Goal: Ask a question

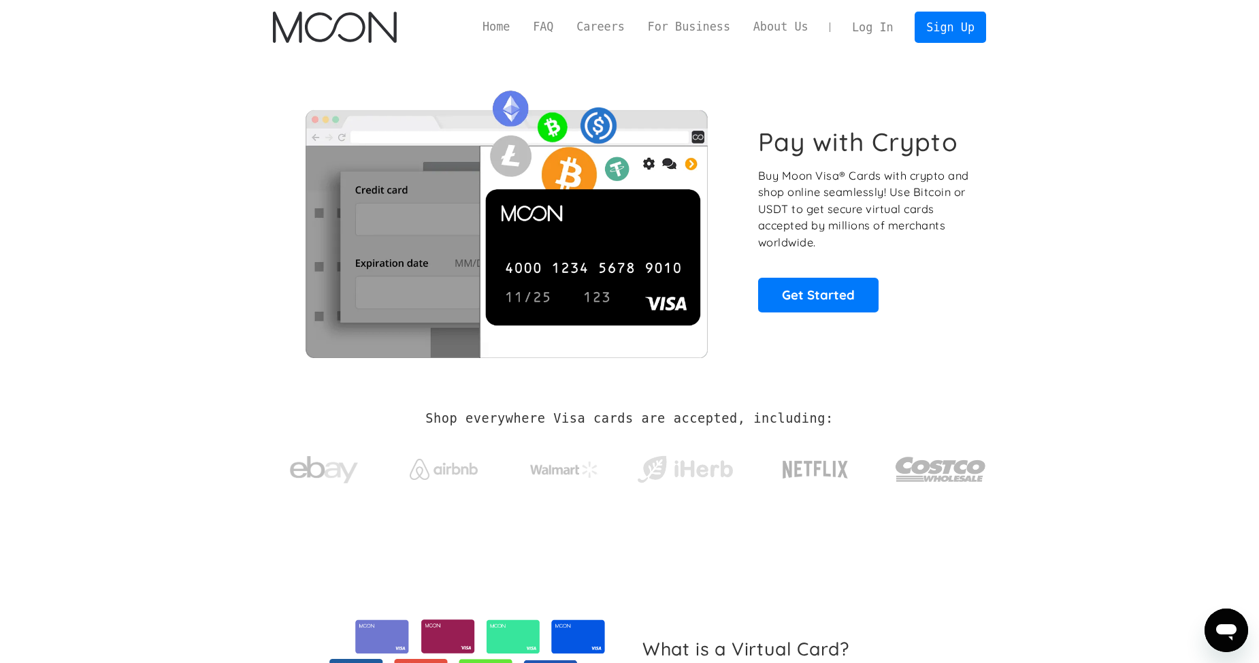
click at [887, 30] on link "Log In" at bounding box center [872, 27] width 64 height 30
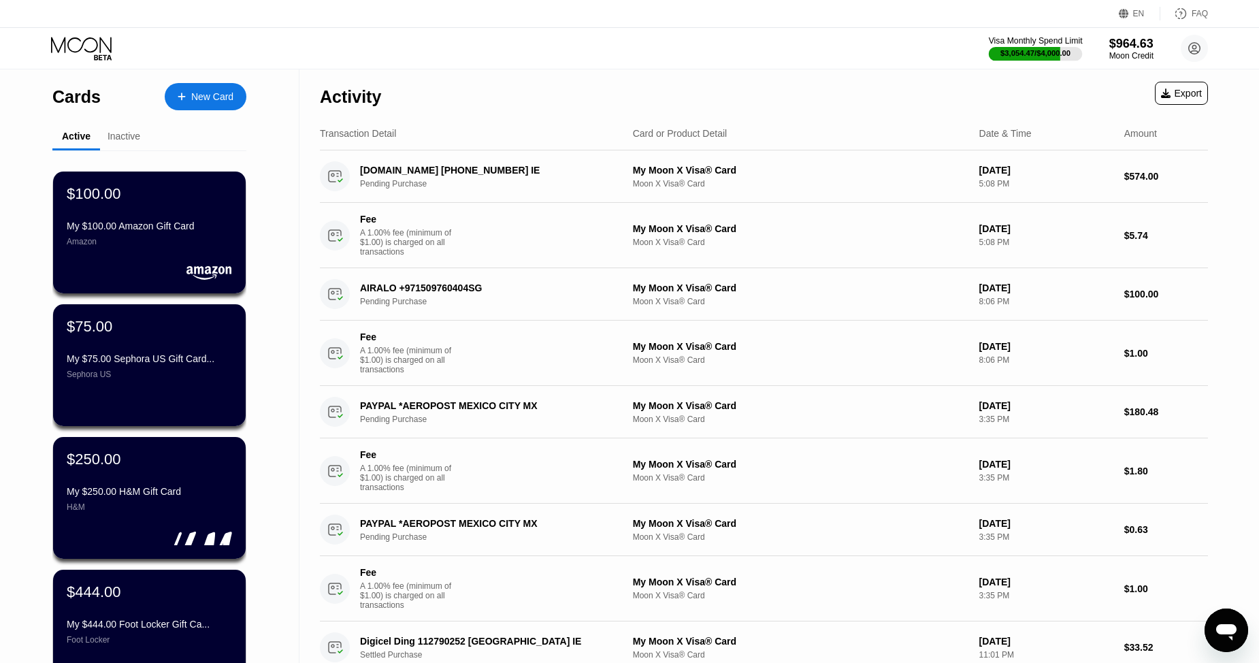
click at [1044, 42] on div "Visa Monthly Spend Limit" at bounding box center [1036, 41] width 94 height 10
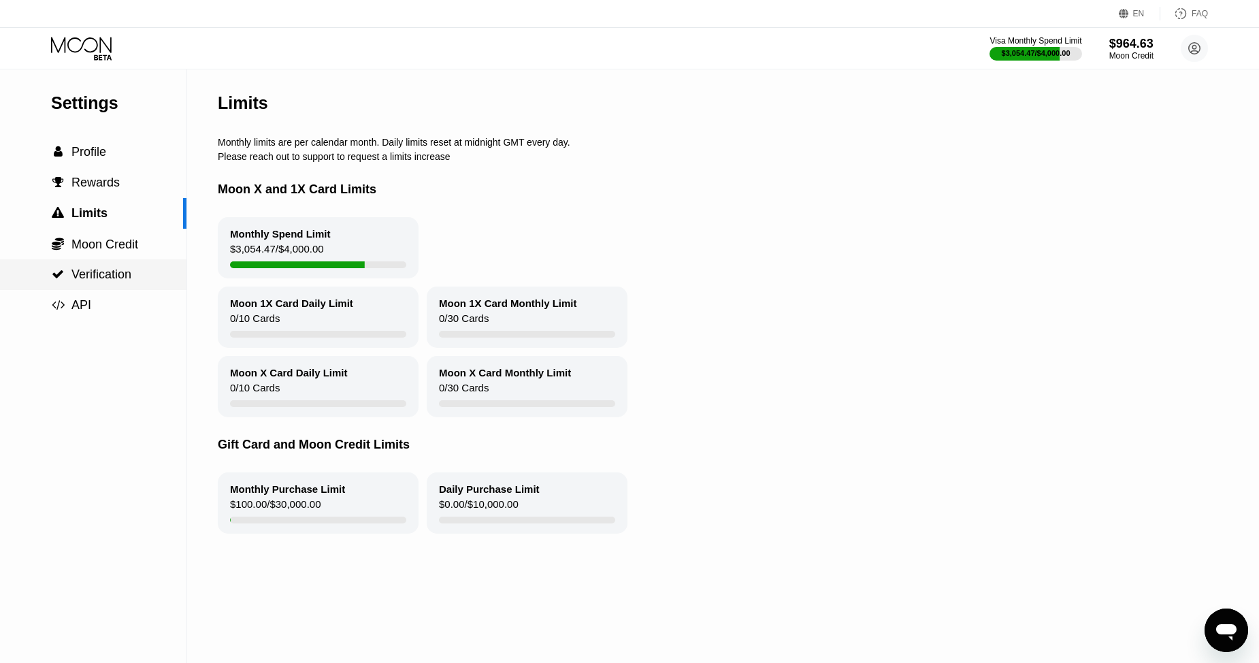
click at [107, 278] on span "Verification" at bounding box center [101, 274] width 60 height 14
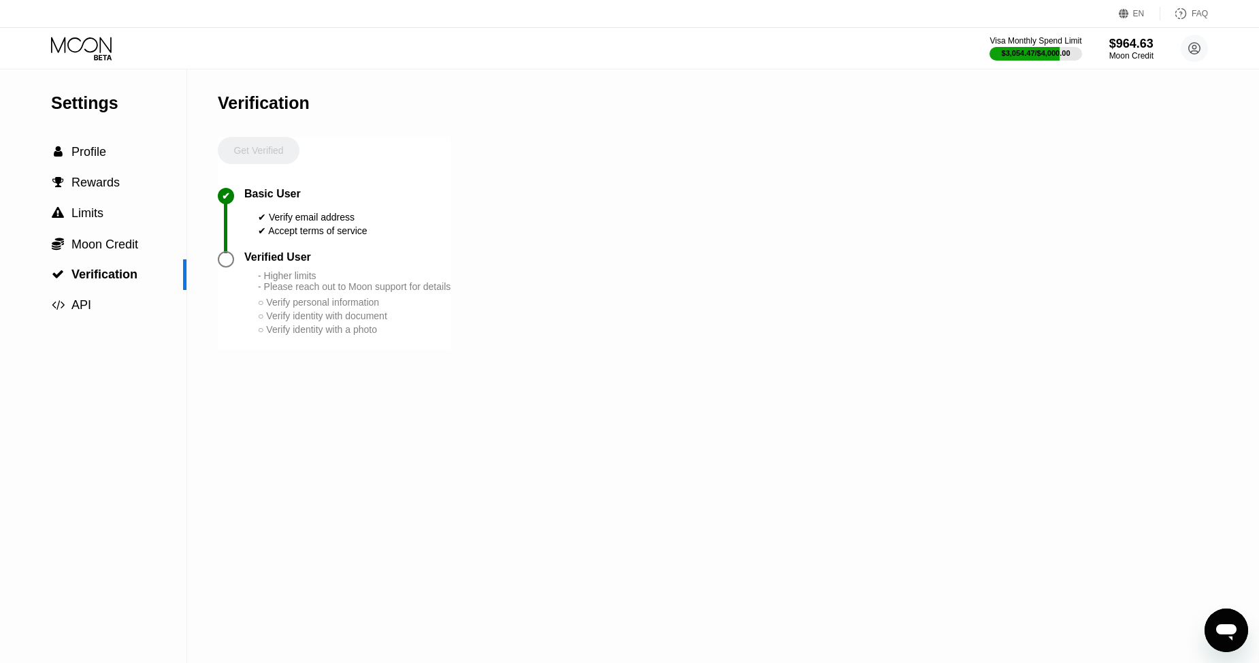
click at [214, 268] on div "Settings  Profile  Rewards  Limits  Moon Credit  Verification  API Verifi…" at bounding box center [629, 365] width 1259 height 593
click at [239, 266] on div at bounding box center [231, 259] width 27 height 16
click at [273, 321] on div "○ Verify identity with document" at bounding box center [354, 315] width 193 height 11
click at [1202, 50] on circle at bounding box center [1194, 48] width 27 height 27
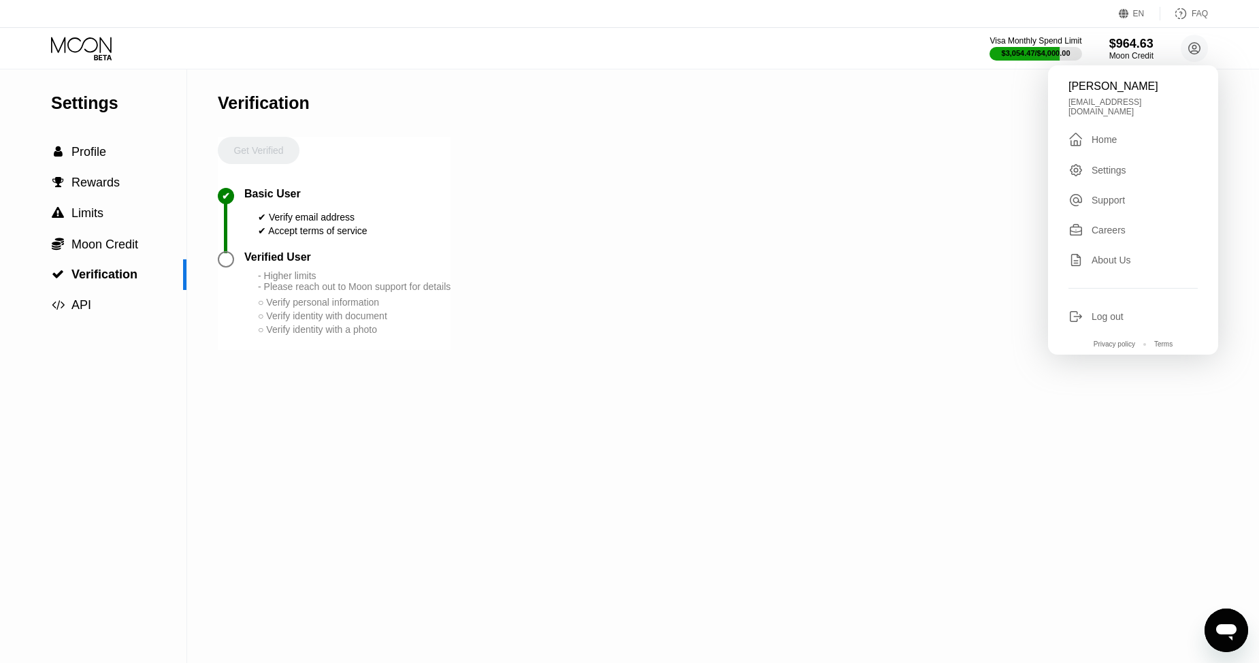
click at [1192, 14] on div "FAQ" at bounding box center [1184, 14] width 48 height 14
drag, startPoint x: 311, startPoint y: 311, endPoint x: 250, endPoint y: 278, distance: 69.7
click at [307, 309] on div "- Higher limits - Please reach out to Moon support for details ○ Verify persona…" at bounding box center [354, 303] width 193 height 66
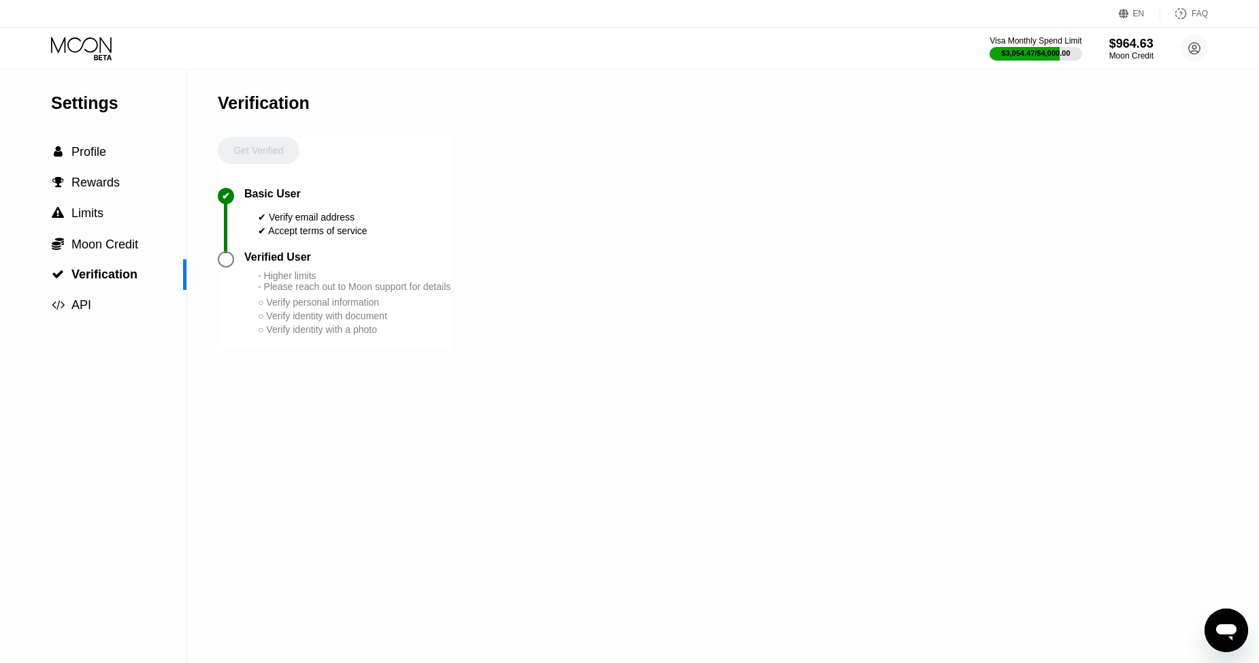
click at [226, 267] on div at bounding box center [226, 259] width 16 height 16
click at [84, 212] on span "Limits" at bounding box center [87, 213] width 32 height 14
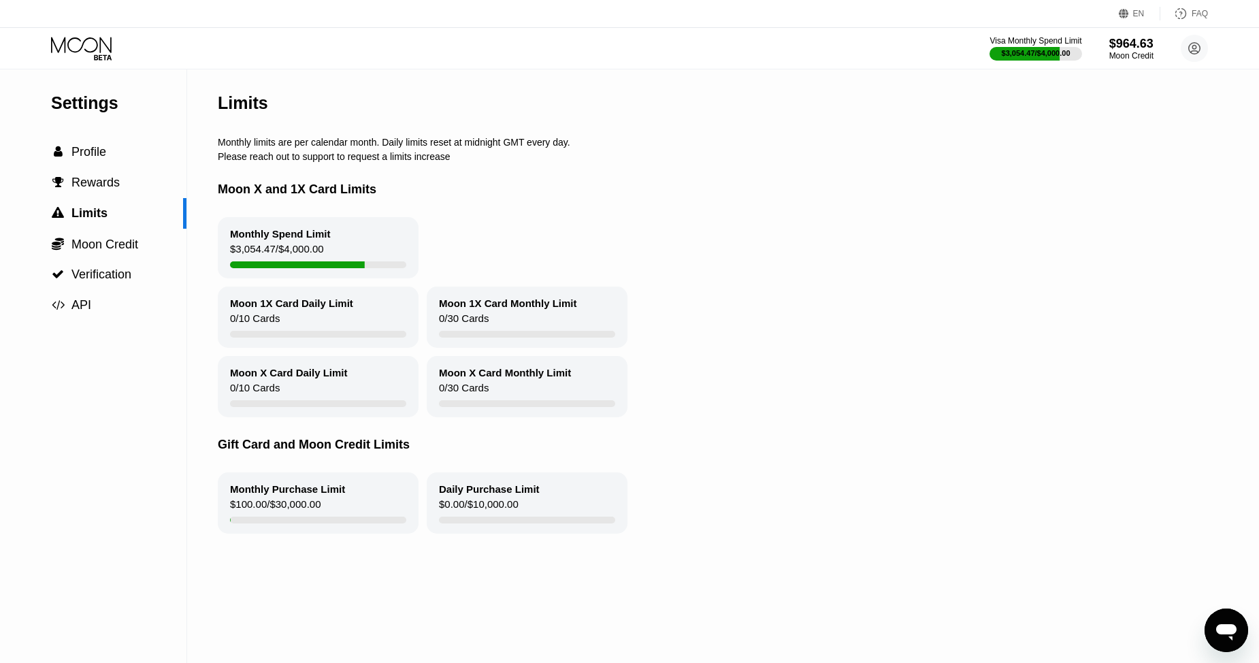
click at [1230, 625] on icon "Open messaging window" at bounding box center [1226, 632] width 20 height 16
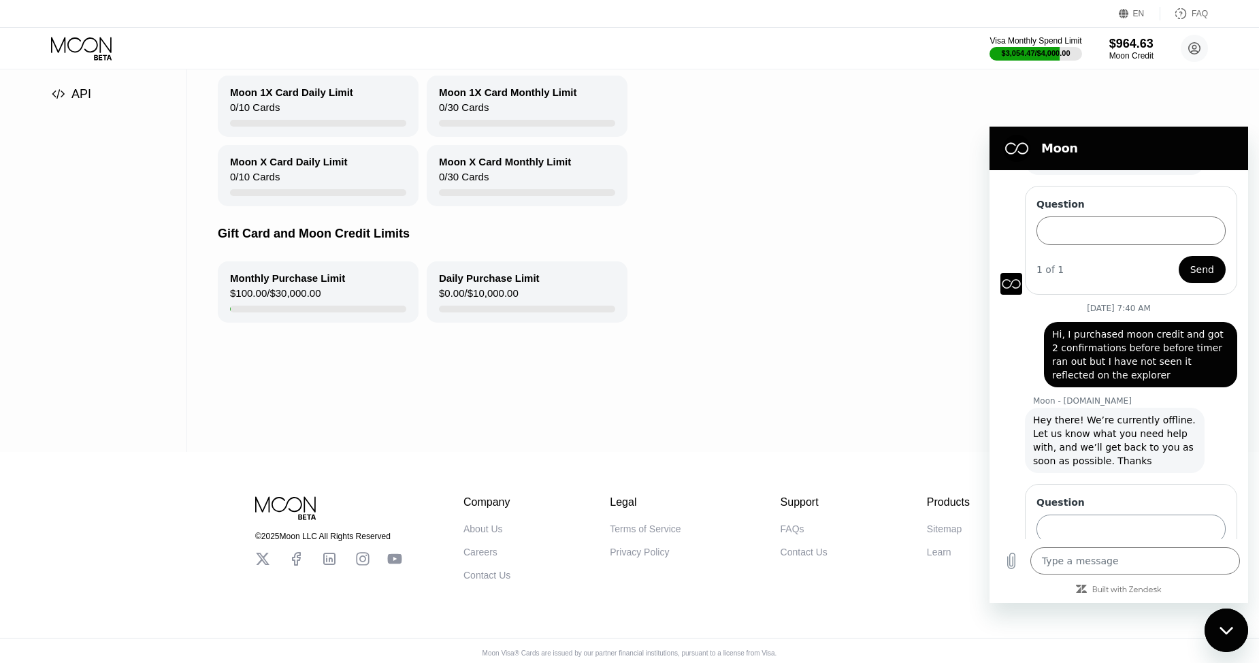
scroll to position [226, 0]
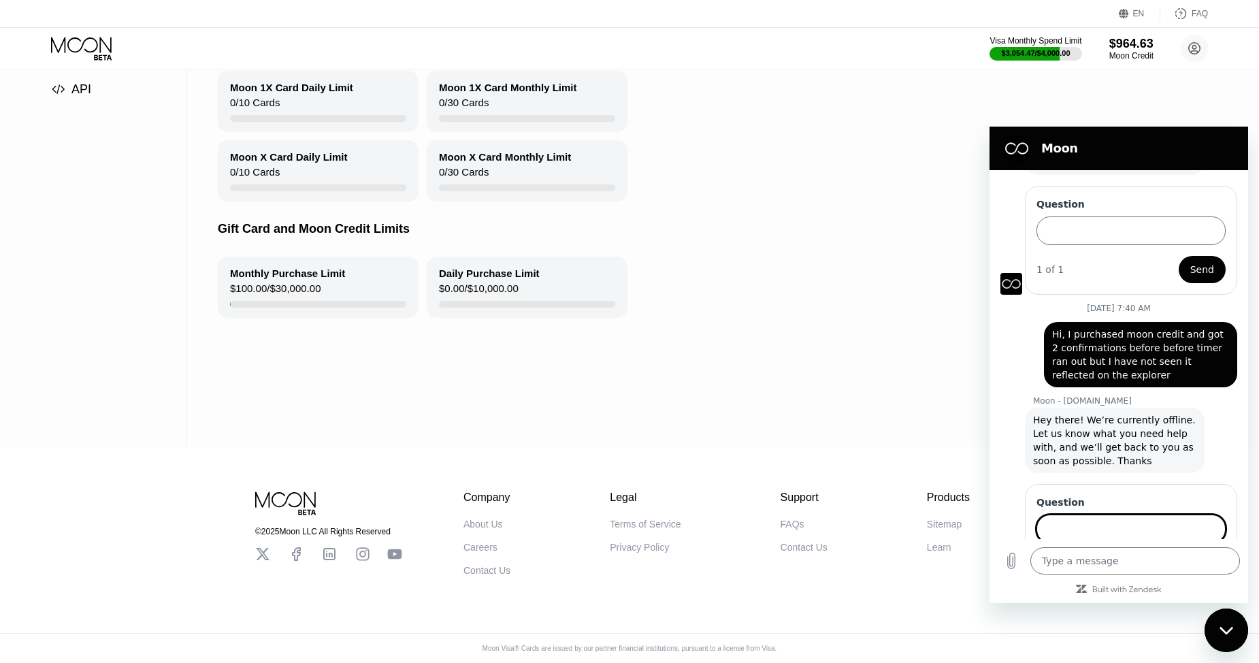
click at [1090, 514] on input "Question" at bounding box center [1130, 528] width 189 height 29
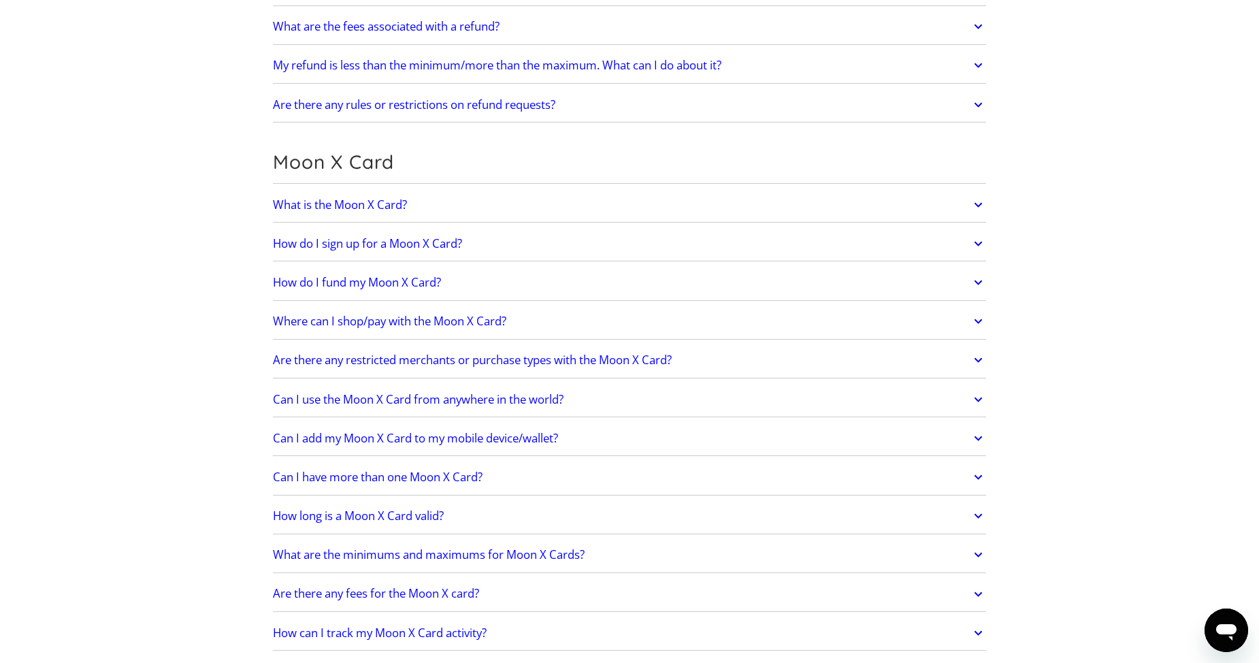
scroll to position [870, 0]
click at [475, 485] on link "Can I have more than one Moon X Card?" at bounding box center [629, 475] width 713 height 29
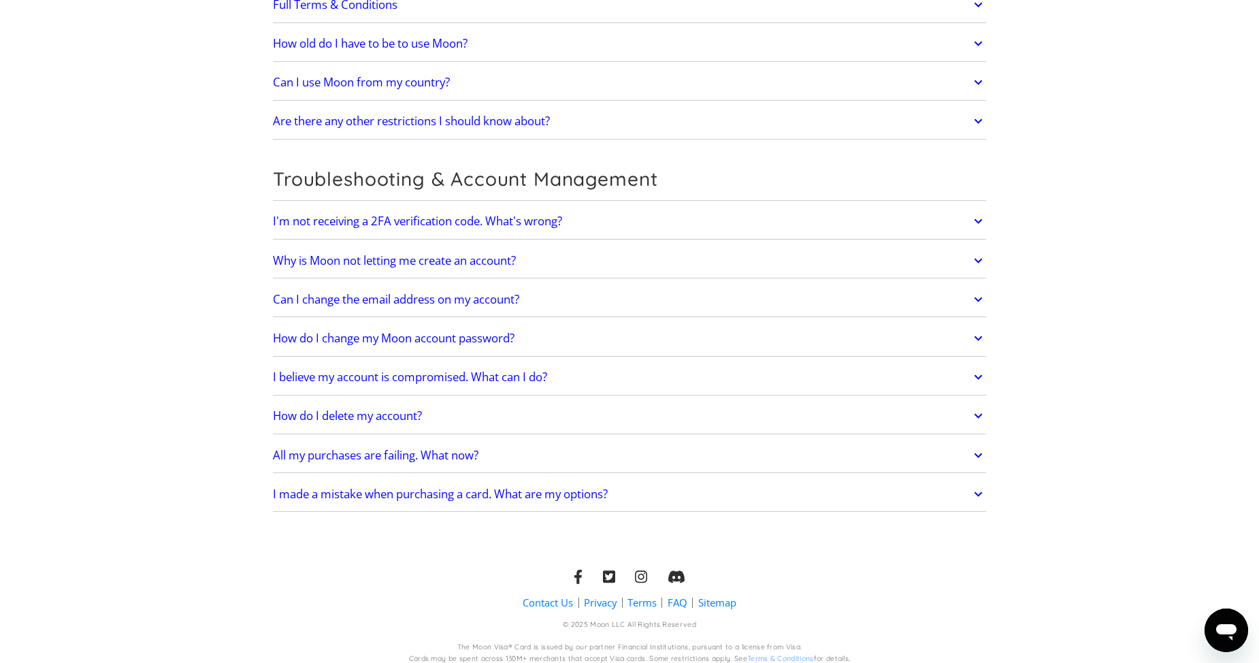
scroll to position [2823, 0]
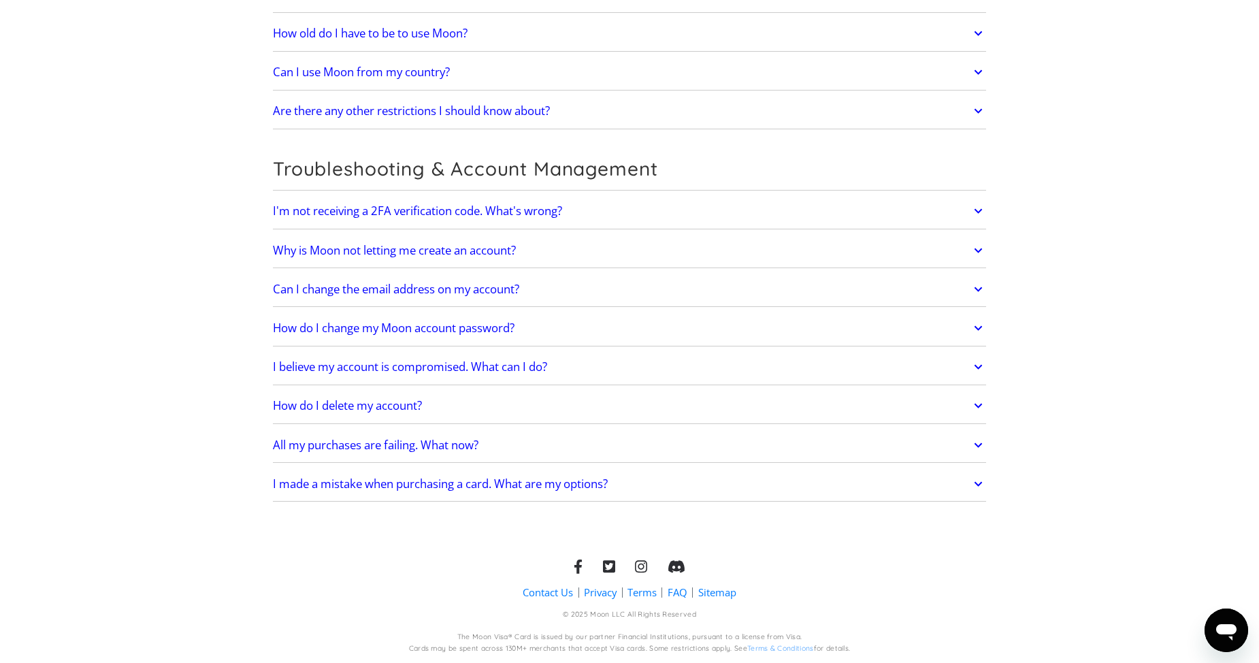
click at [1231, 646] on div "Open messaging window" at bounding box center [1226, 630] width 41 height 41
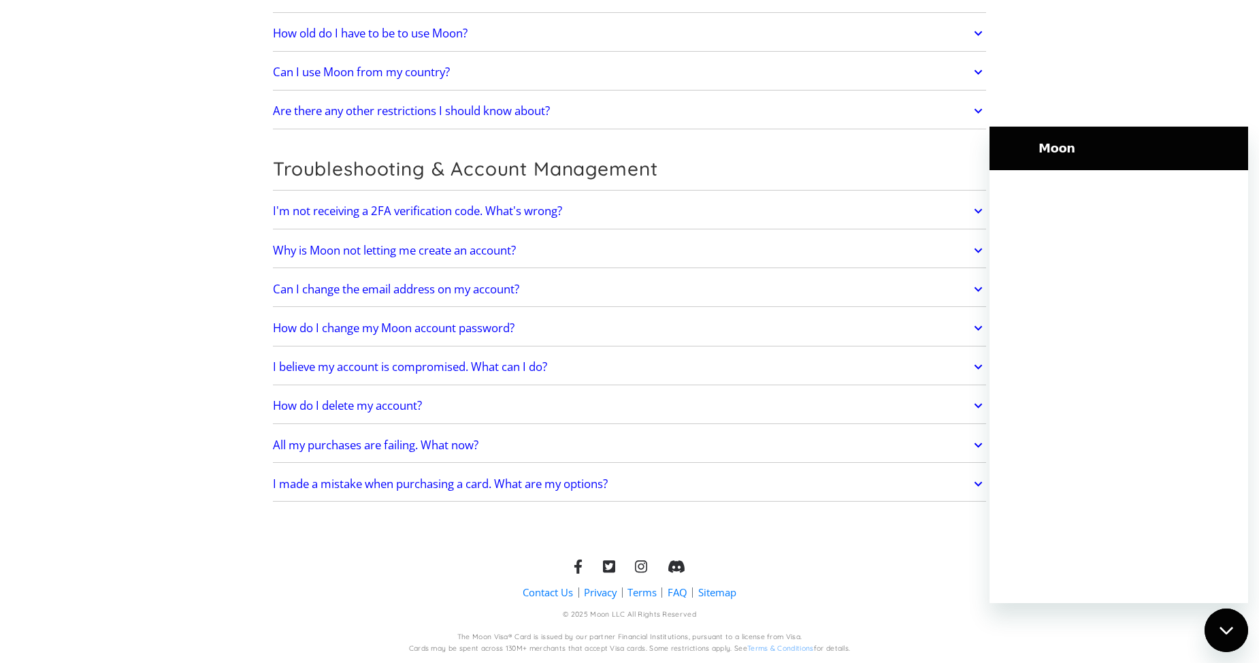
scroll to position [0, 0]
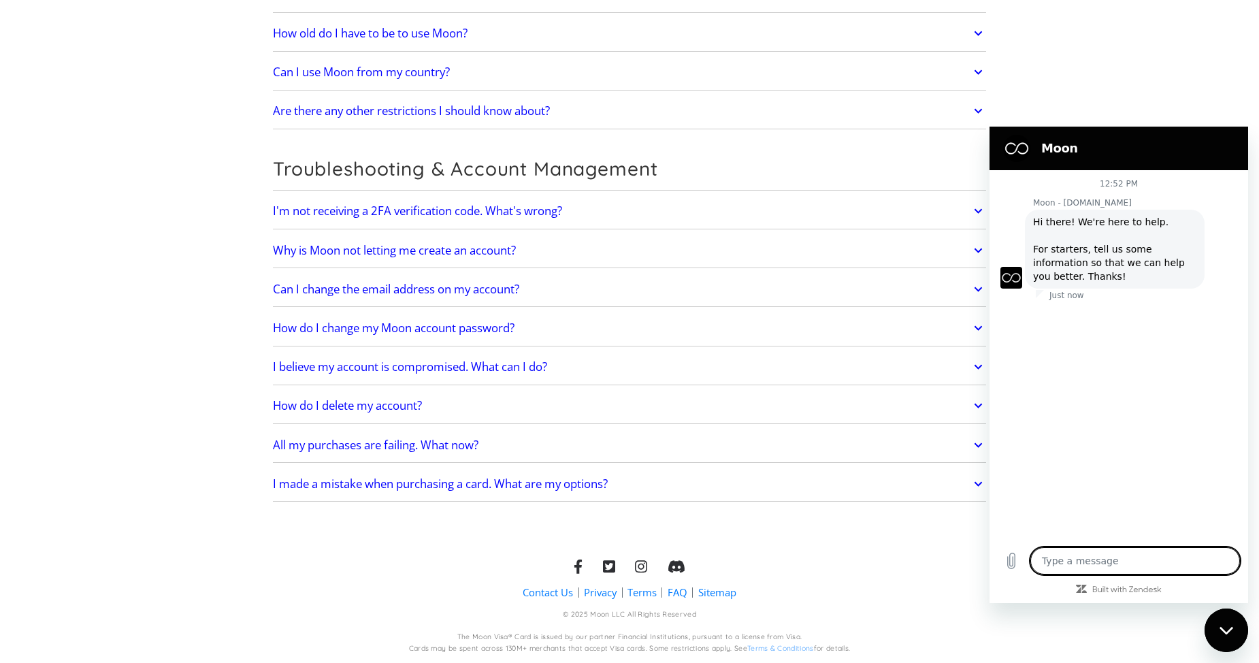
type textarea "x"
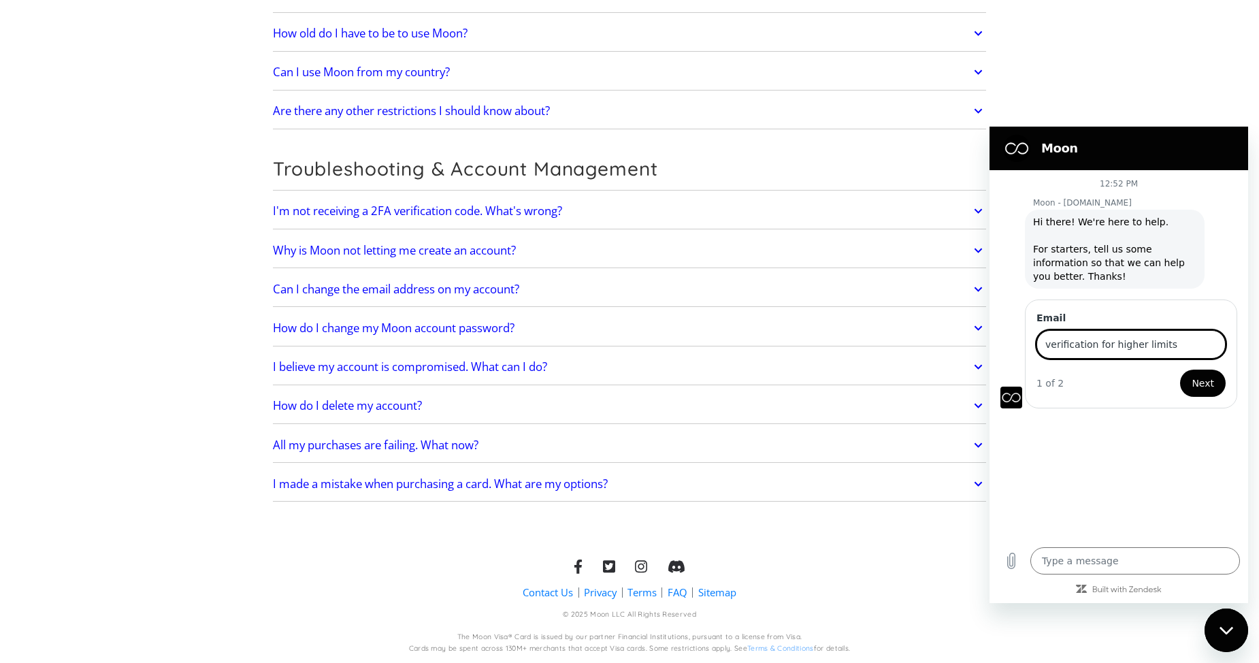
type input "verification for higher limits"
click at [1180, 369] on button "Next" at bounding box center [1203, 382] width 46 height 27
type input "[EMAIL_ADDRESS][DOMAIN_NAME]"
click at [1180, 369] on button "Next" at bounding box center [1203, 382] width 46 height 27
type textarea "x"
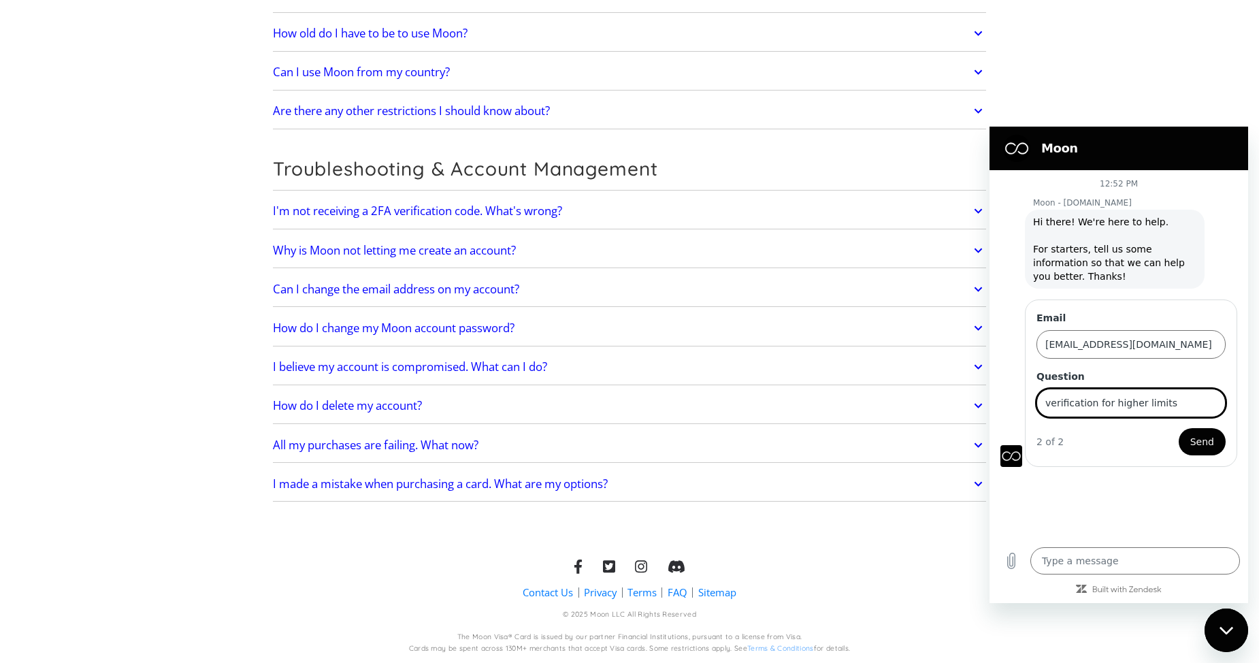
type input "verification for higher limits"
click at [1179, 428] on button "Send" at bounding box center [1202, 441] width 47 height 27
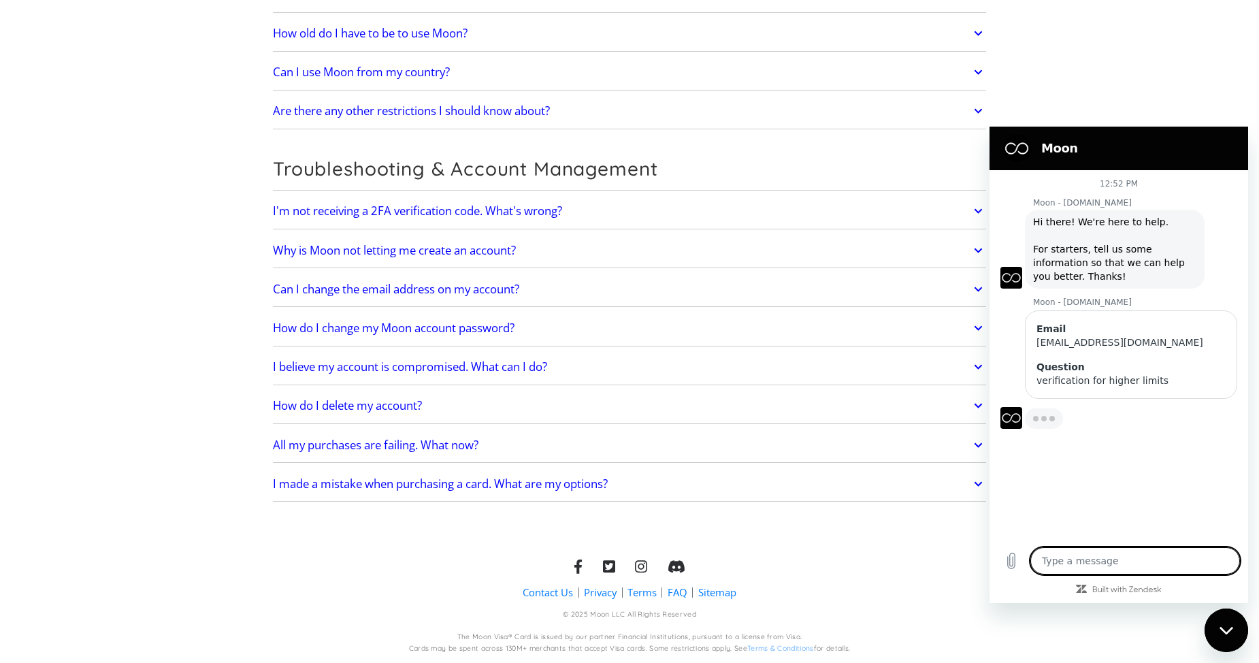
type textarea "x"
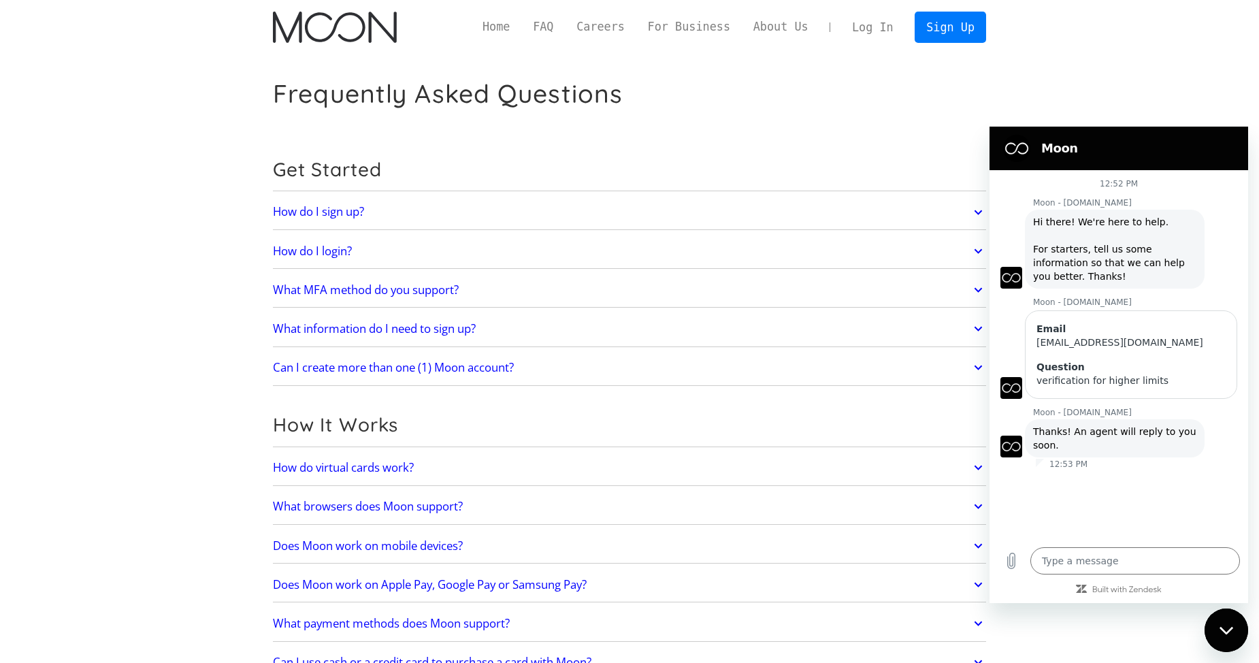
click at [868, 33] on link "Log In" at bounding box center [872, 27] width 64 height 30
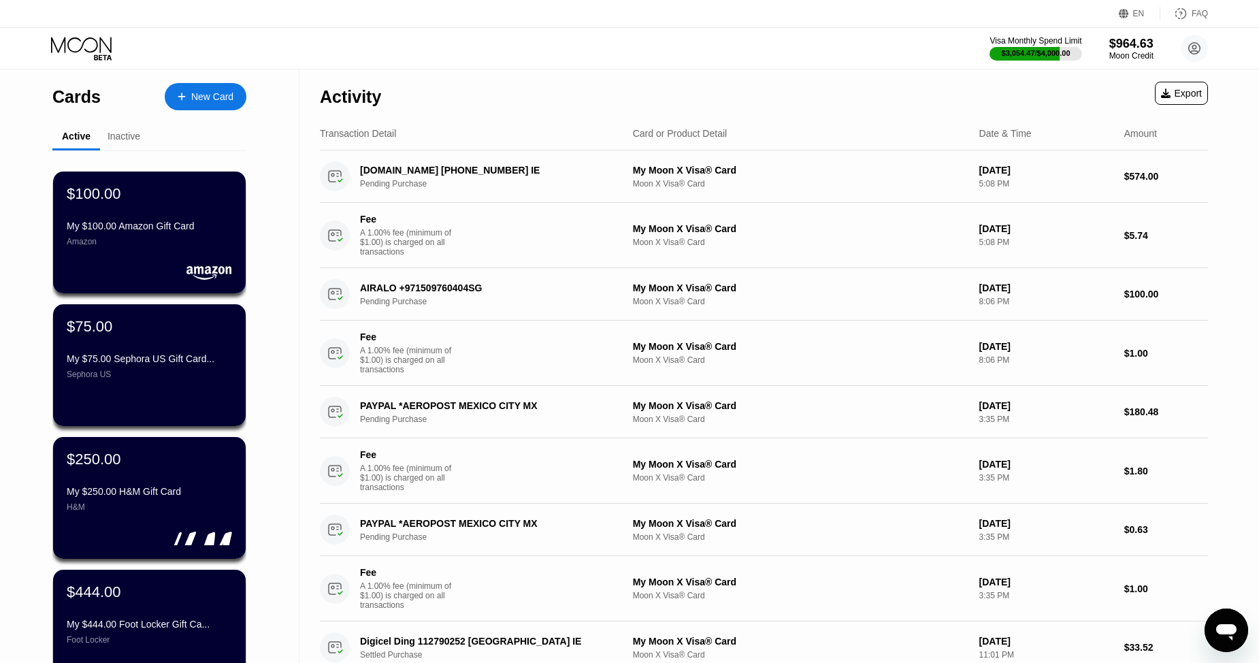
type textarea "x"
